Goal: Transaction & Acquisition: Purchase product/service

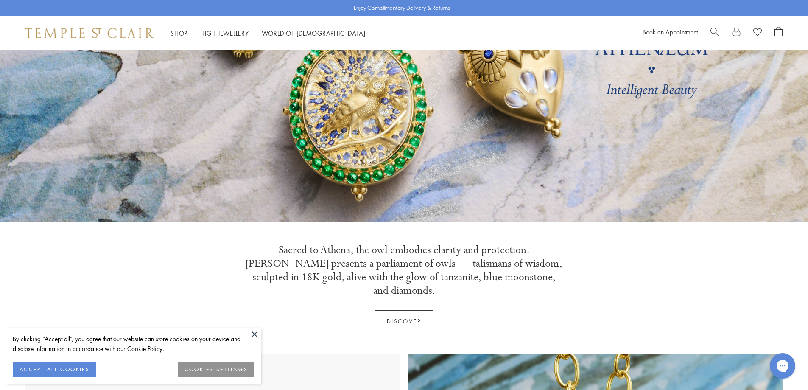
scroll to position [127, 0]
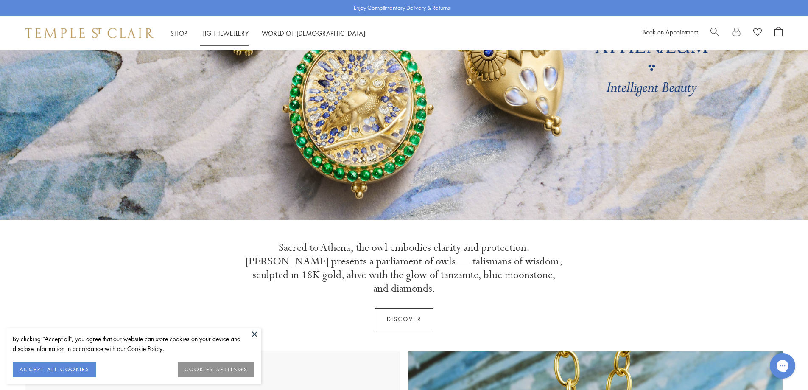
click at [223, 33] on link "High Jewellery High Jewellery" at bounding box center [224, 33] width 49 height 8
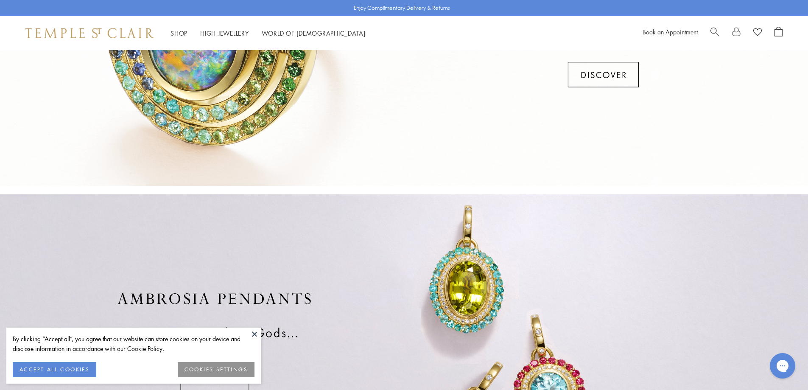
scroll to position [636, 0]
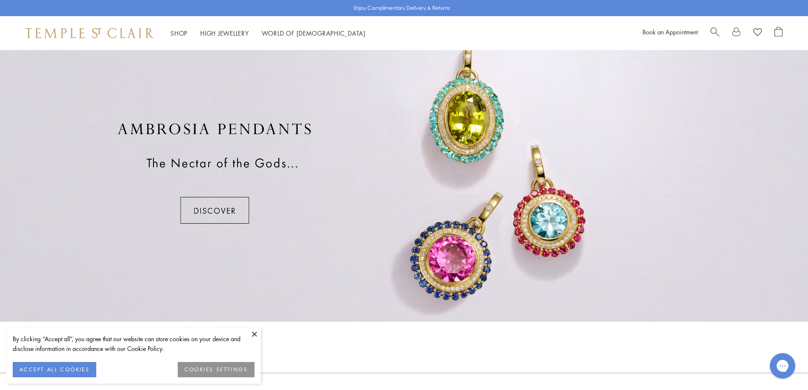
click at [234, 213] on div at bounding box center [404, 173] width 808 height 297
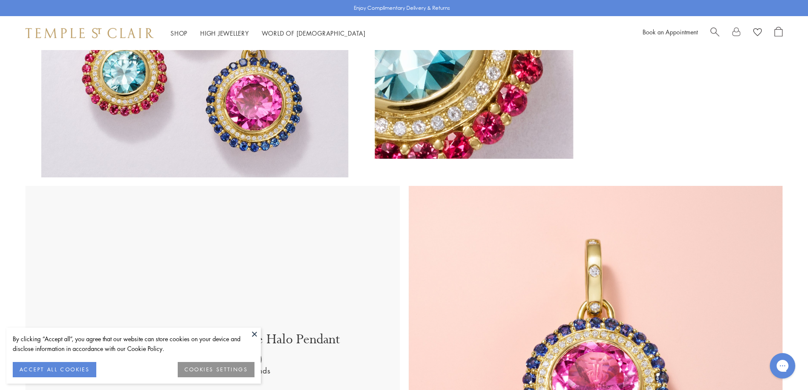
scroll to position [339, 0]
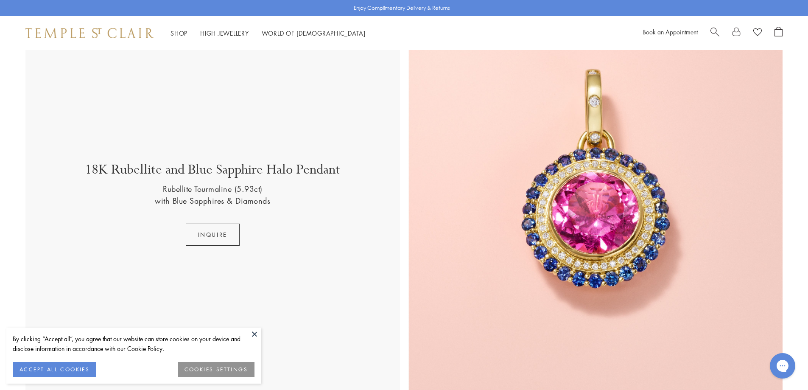
click at [528, 229] on img at bounding box center [595, 203] width 374 height 374
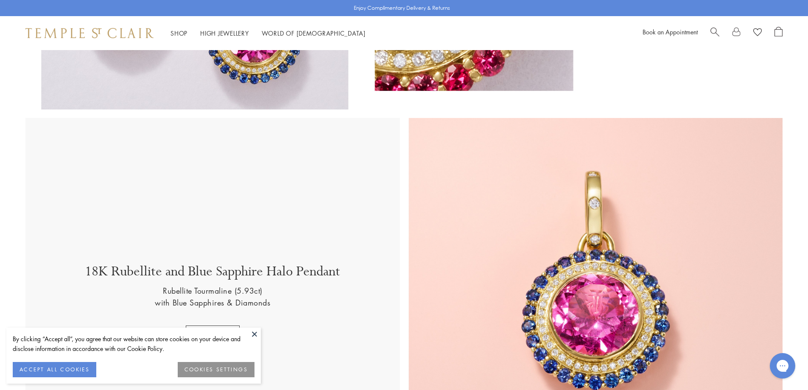
scroll to position [297, 0]
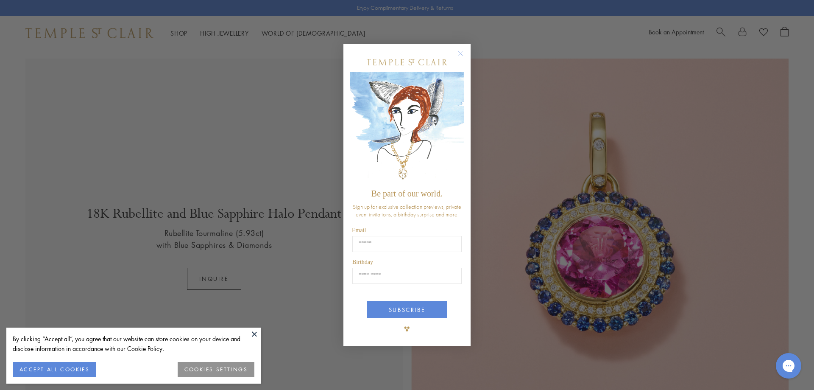
click at [458, 56] on circle "Close dialog" at bounding box center [461, 53] width 10 height 10
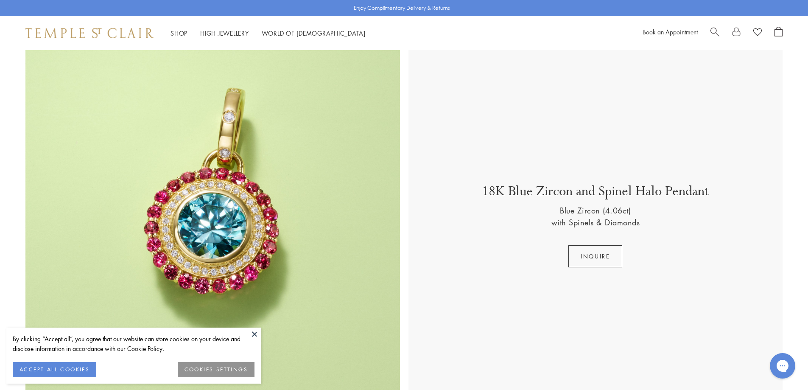
scroll to position [721, 0]
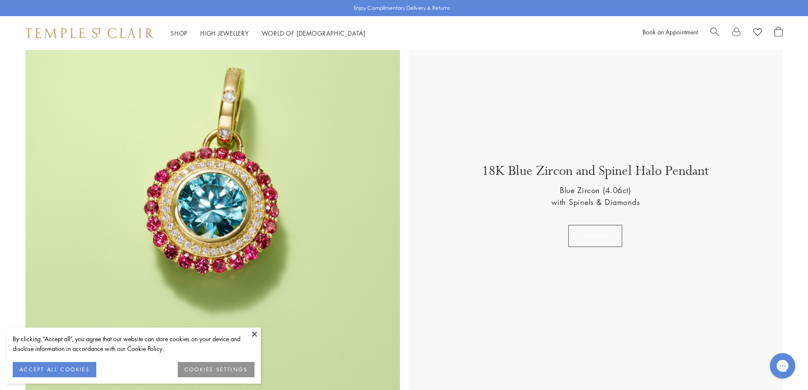
click at [596, 233] on button "inquire" at bounding box center [595, 236] width 54 height 22
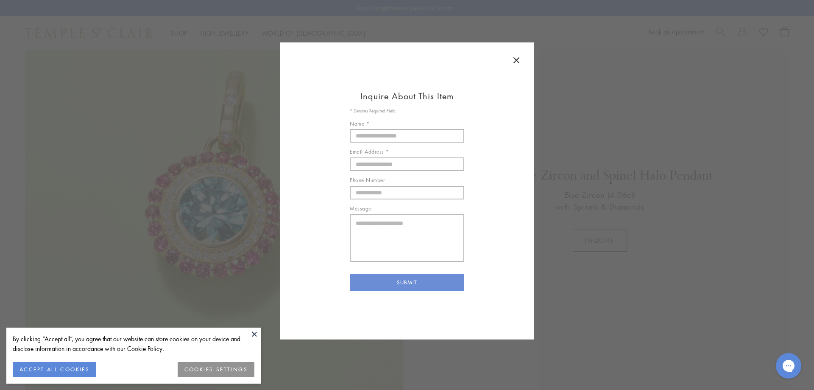
click at [515, 61] on icon at bounding box center [516, 60] width 5 height 5
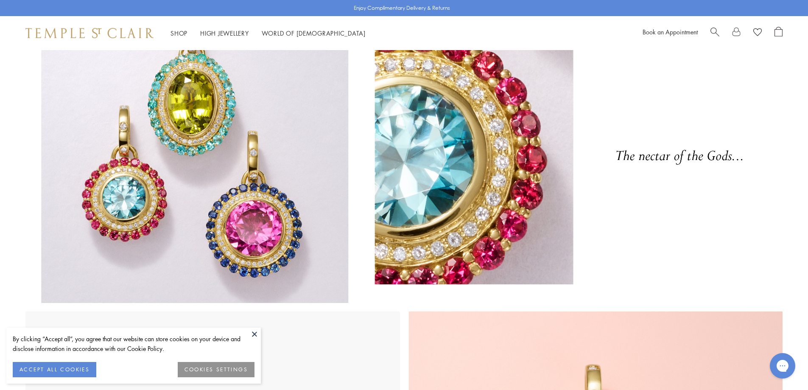
scroll to position [0, 0]
